Goal: Download file/media

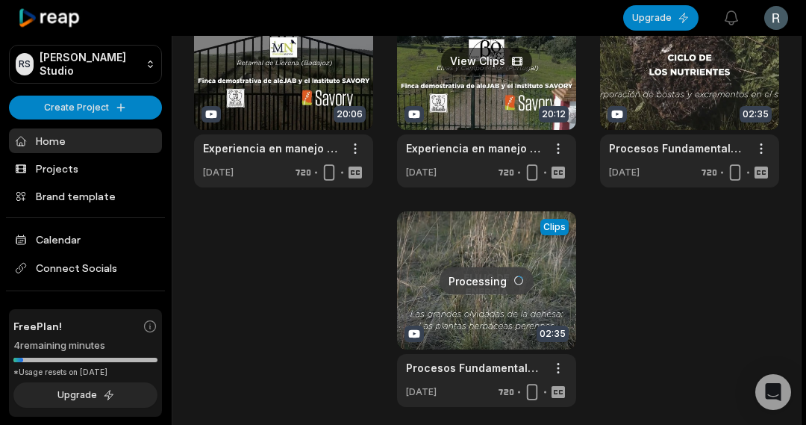
click at [498, 99] on link at bounding box center [486, 90] width 179 height 196
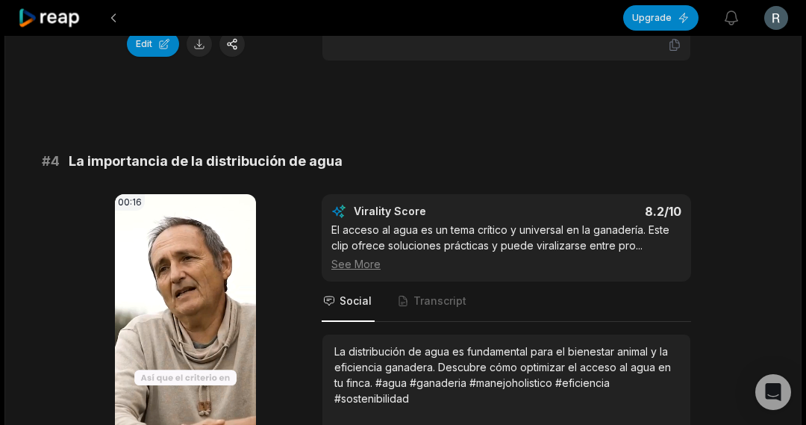
scroll to position [1418, 0]
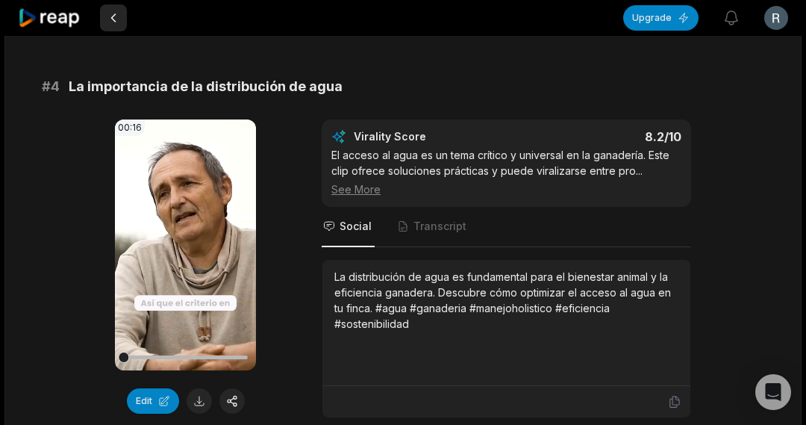
click at [110, 13] on button at bounding box center [113, 17] width 27 height 27
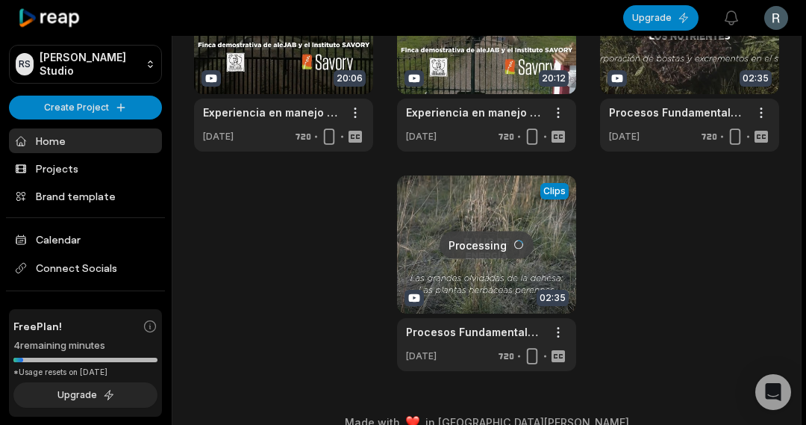
scroll to position [717, 0]
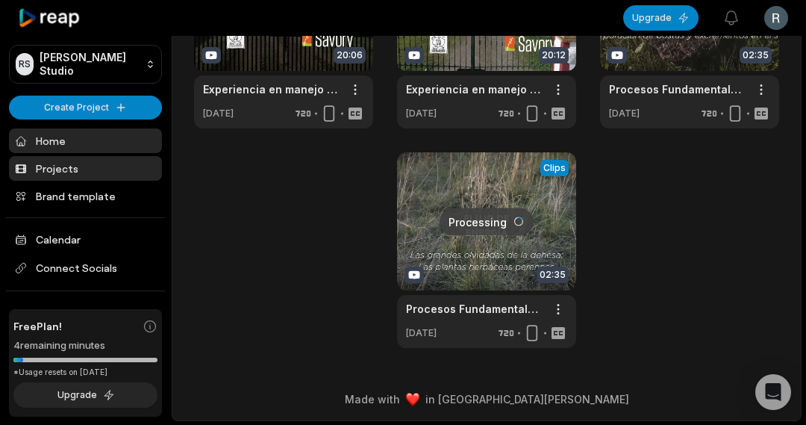
click at [51, 161] on link "Projects" at bounding box center [85, 168] width 153 height 25
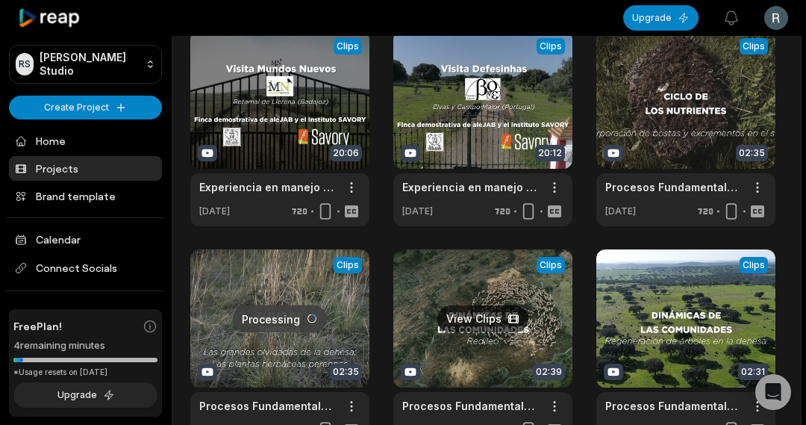
click at [467, 325] on link at bounding box center [482, 347] width 179 height 196
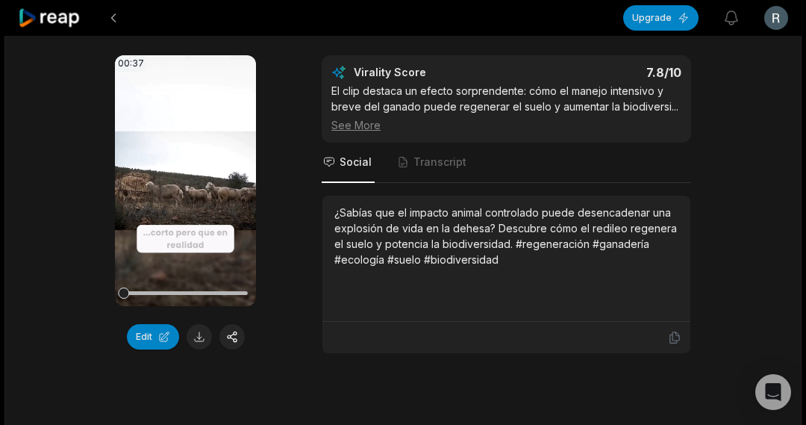
scroll to position [171, 0]
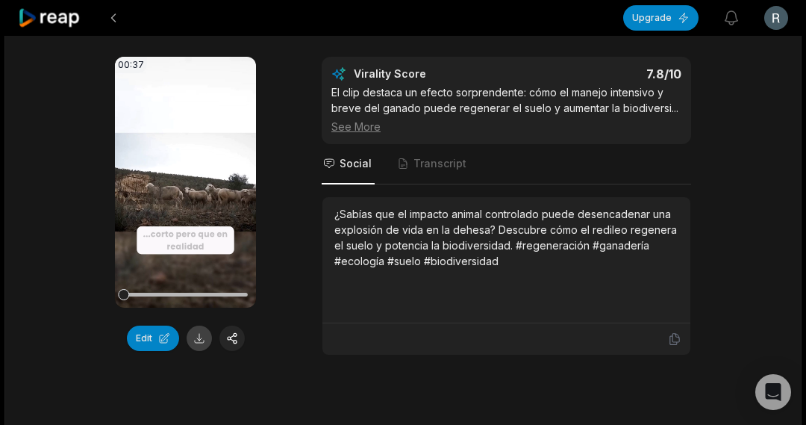
click at [199, 343] on button at bounding box center [199, 337] width 25 height 25
